Goal: Task Accomplishment & Management: Manage account settings

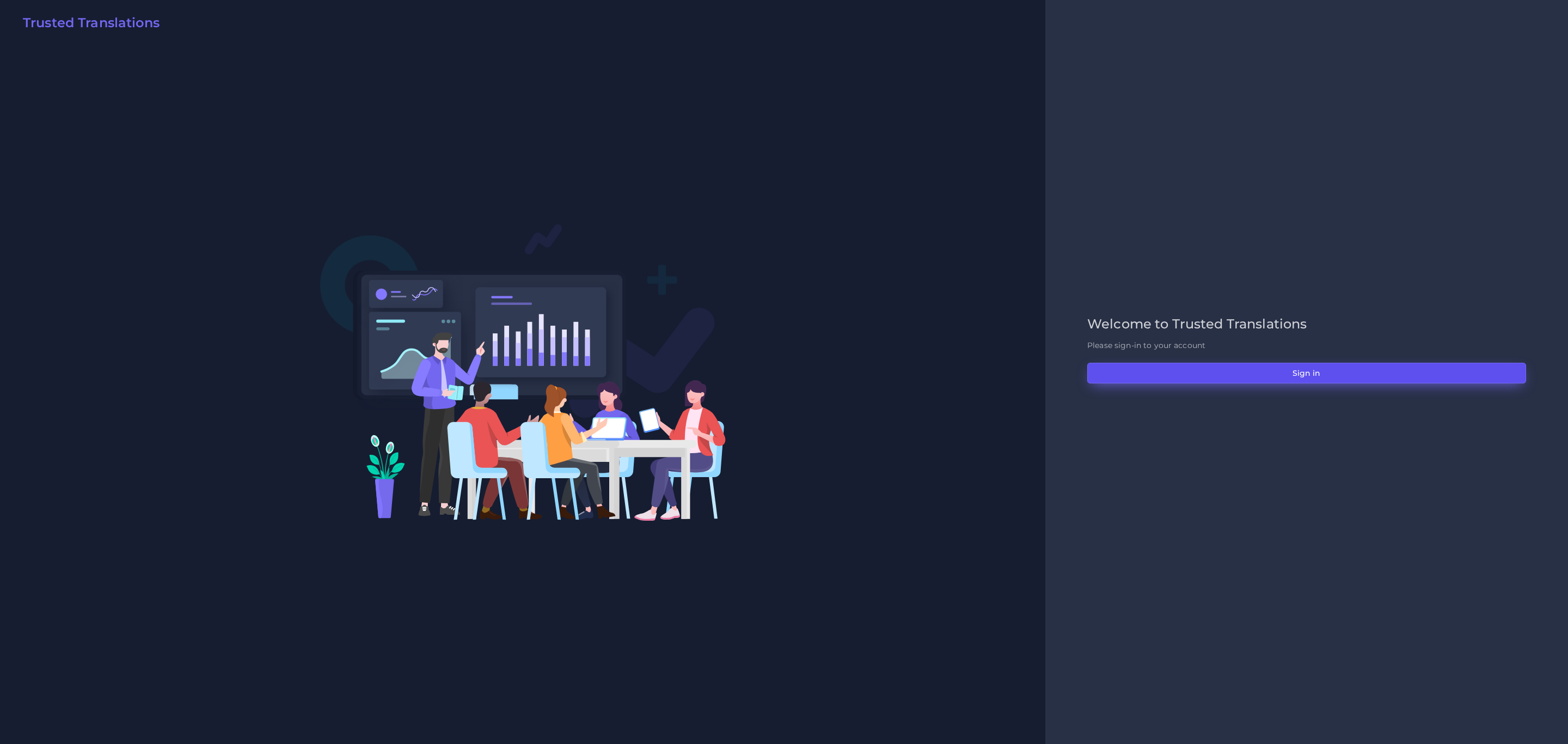
click at [1045, 376] on button "Sign in" at bounding box center [1306, 373] width 439 height 21
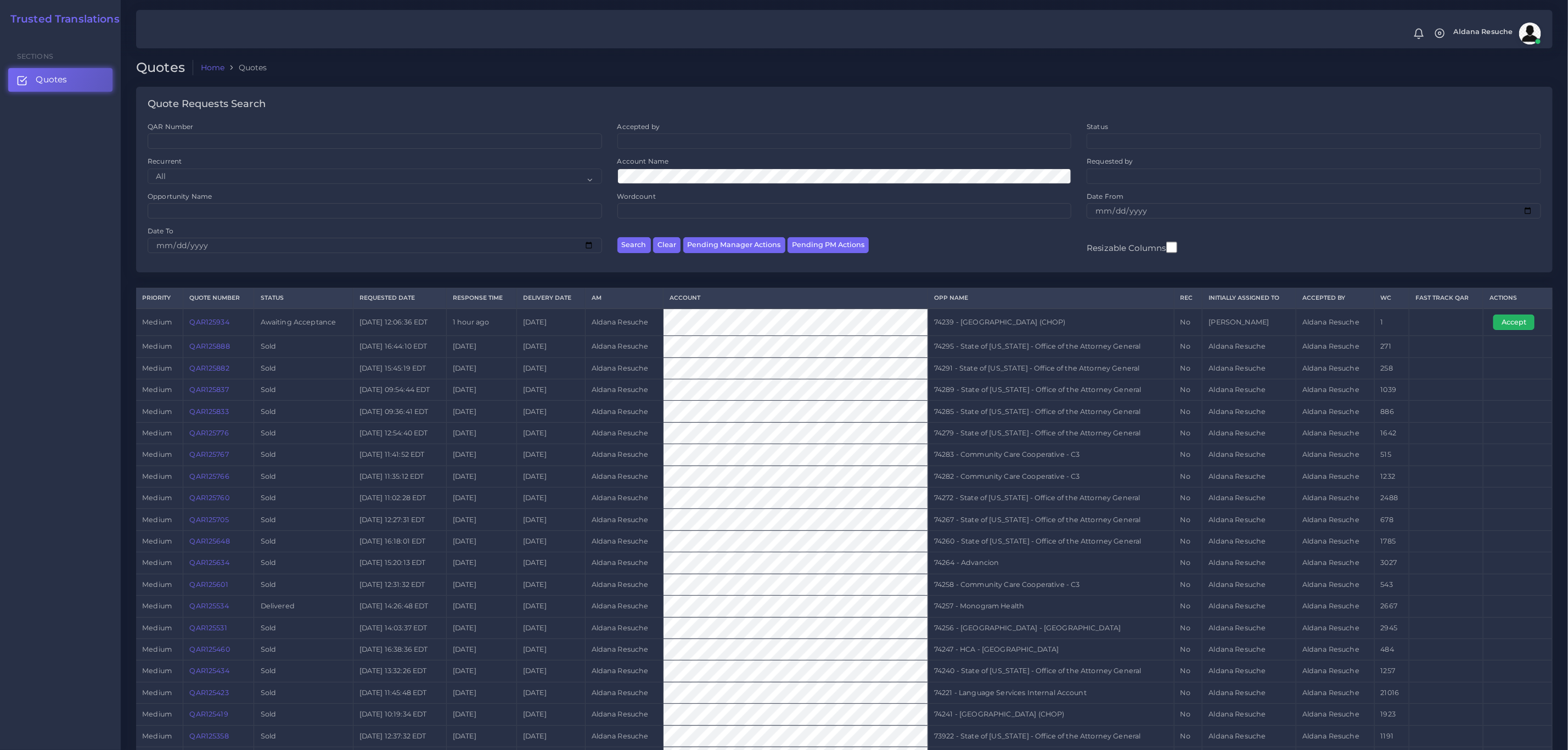
drag, startPoint x: 1512, startPoint y: 325, endPoint x: 1469, endPoint y: 333, distance: 43.7
click at [1512, 325] on button "Accept" at bounding box center [1514, 322] width 41 height 15
click at [979, 333] on td "74239 - [GEOGRAPHIC_DATA] (CHOP)" at bounding box center [1052, 322] width 247 height 28
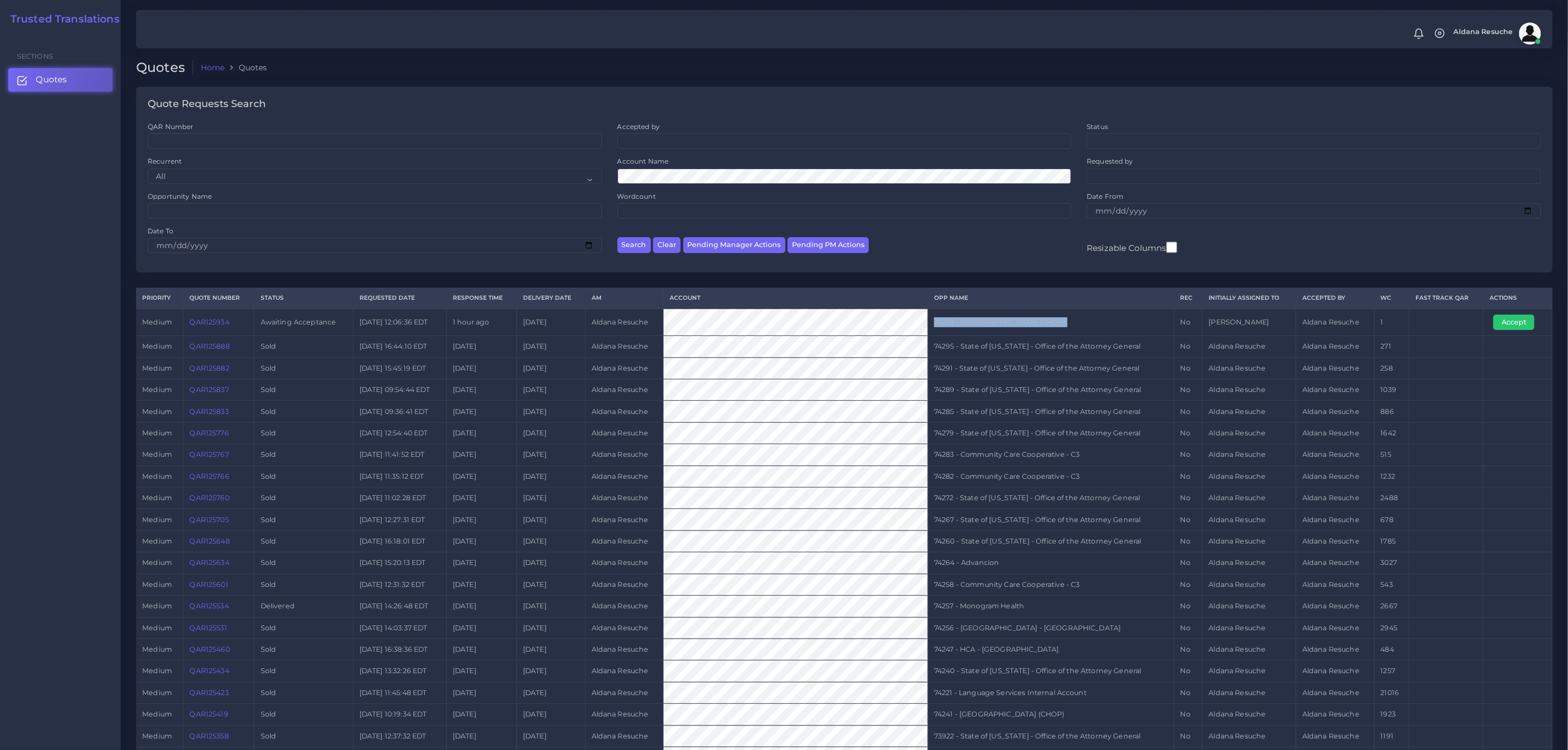
copy tr "74239 - [GEOGRAPHIC_DATA] (CHOP)"
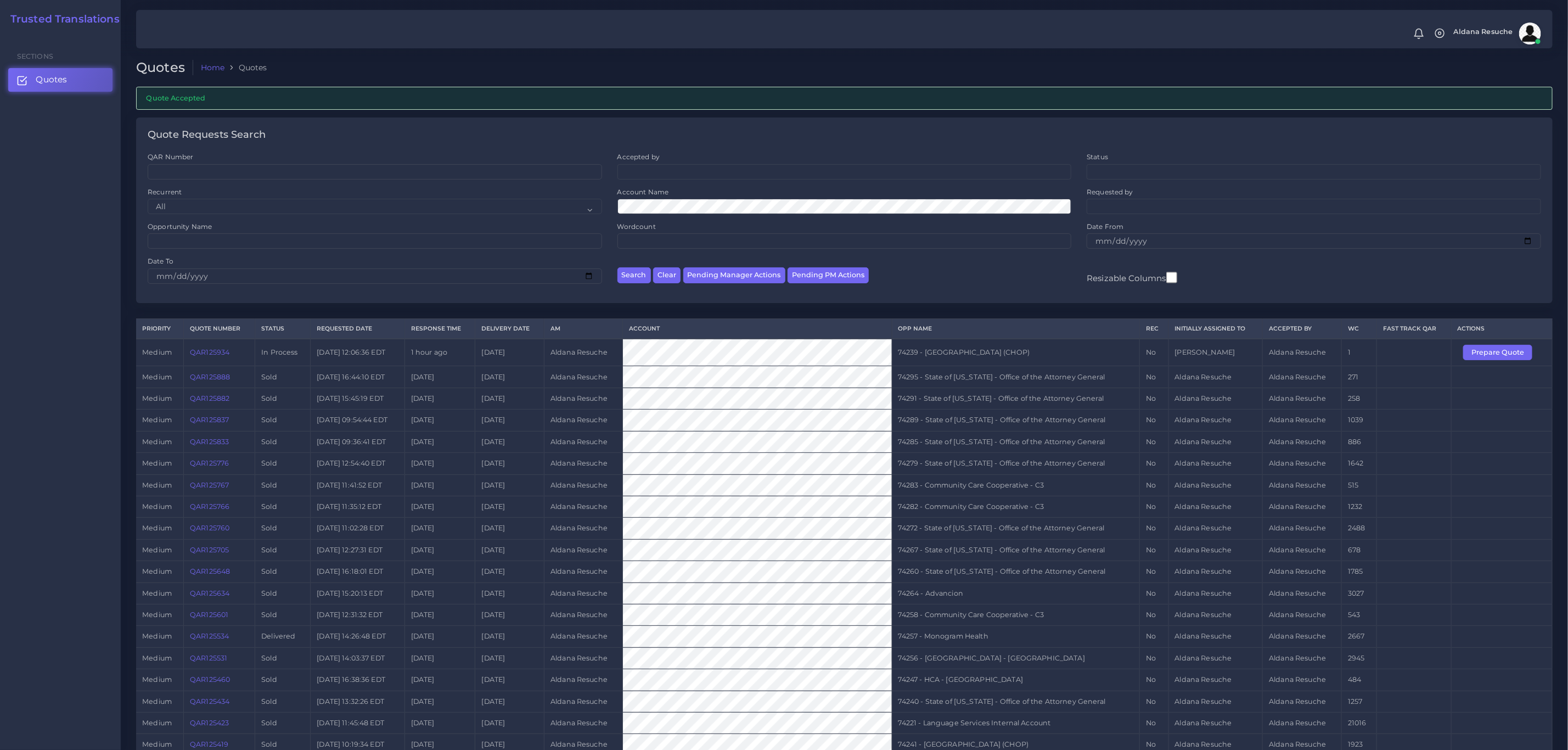
click at [201, 366] on td "QAR125934" at bounding box center [219, 352] width 71 height 28
copy link "QAR125934"
click at [916, 357] on td "74239 - [GEOGRAPHIC_DATA] (CHOP)" at bounding box center [1016, 352] width 248 height 28
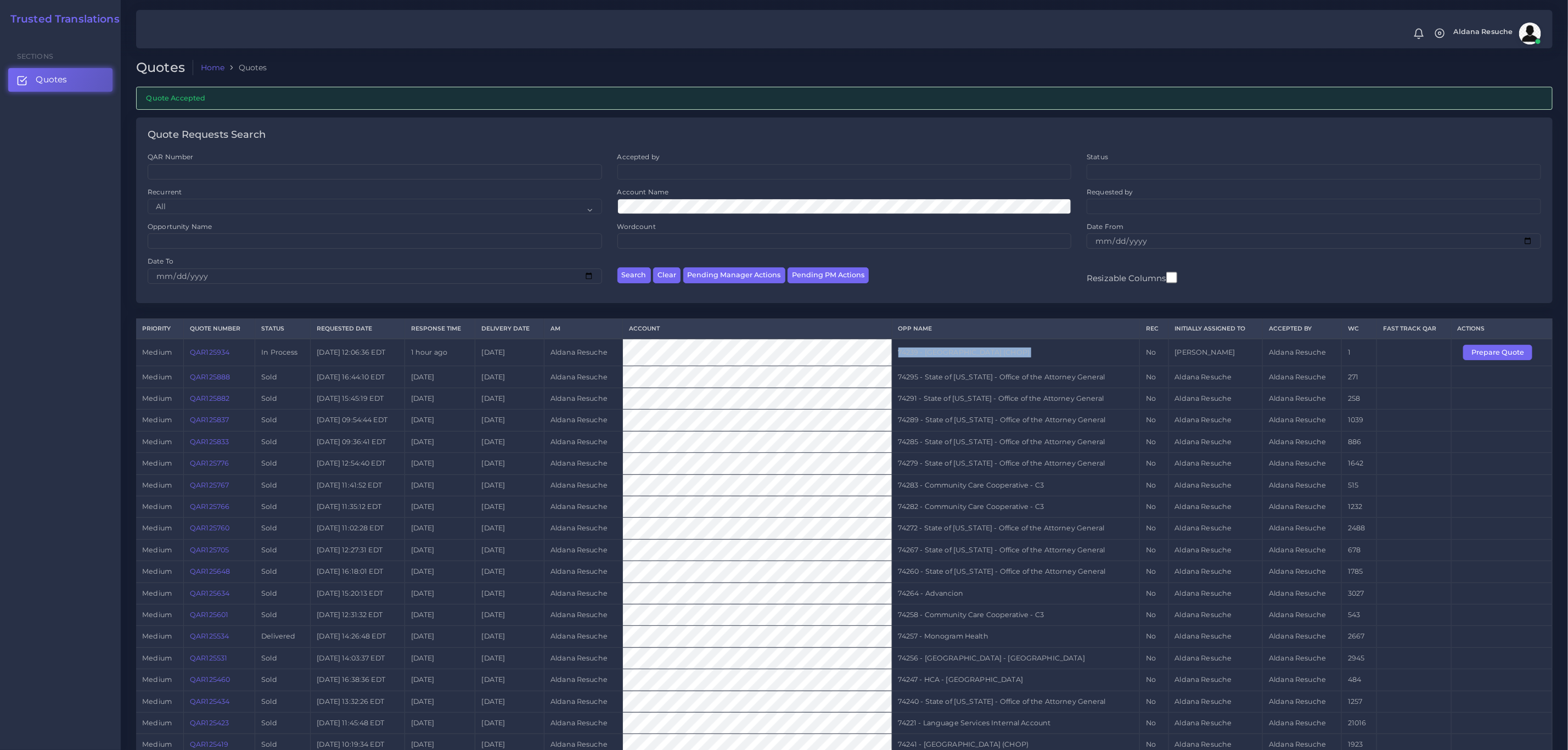
click at [916, 357] on td "74239 - [GEOGRAPHIC_DATA] (CHOP)" at bounding box center [1016, 352] width 248 height 28
copy tr "74239 - [GEOGRAPHIC_DATA] (CHOP)"
